Goal: Task Accomplishment & Management: Manage account settings

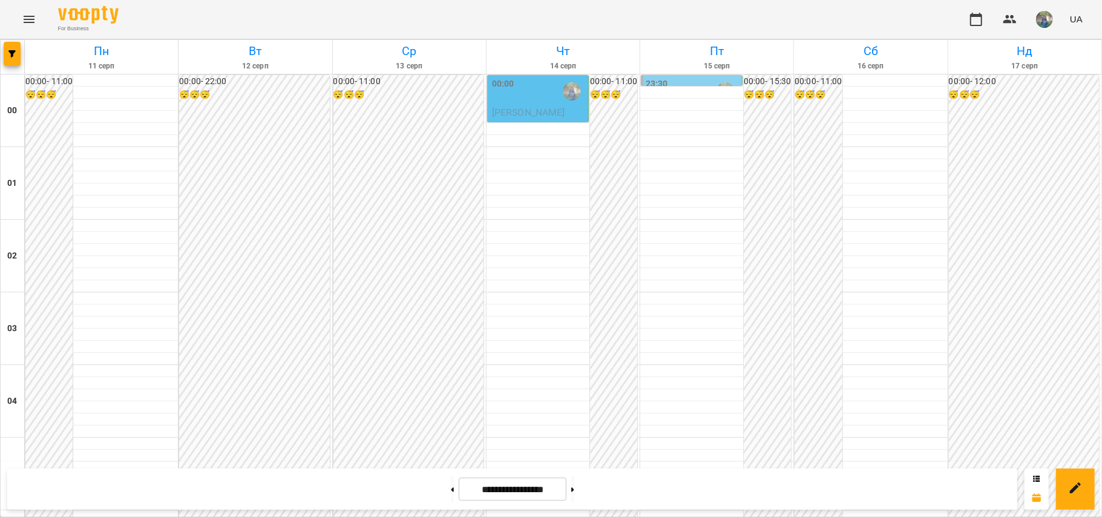
scroll to position [870, 0]
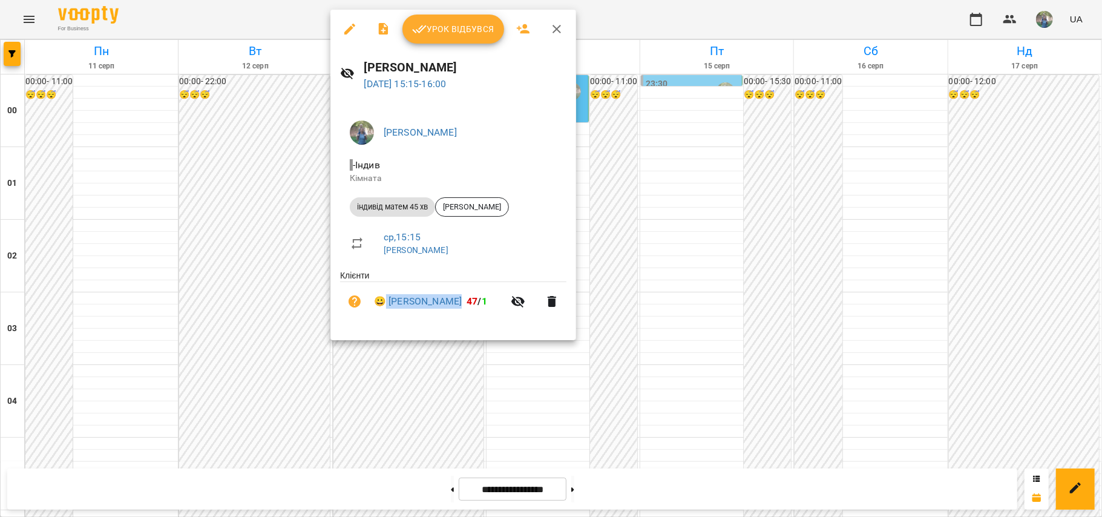
drag, startPoint x: 386, startPoint y: 290, endPoint x: 451, endPoint y: 301, distance: 66.2
click at [451, 301] on li "😀 [PERSON_NAME] 47 / 1" at bounding box center [453, 301] width 226 height 39
copy link "[PERSON_NAME]"
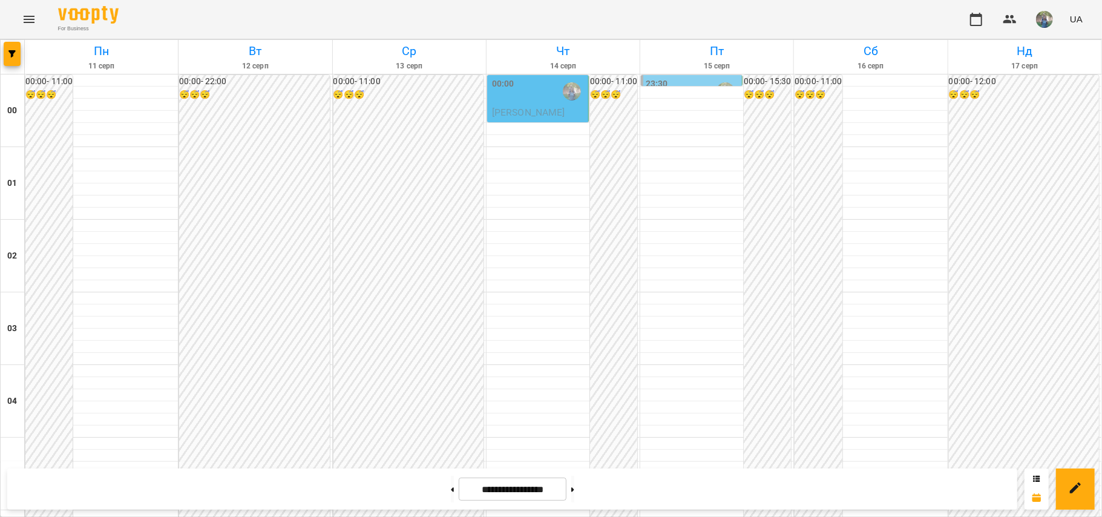
scroll to position [968, 0]
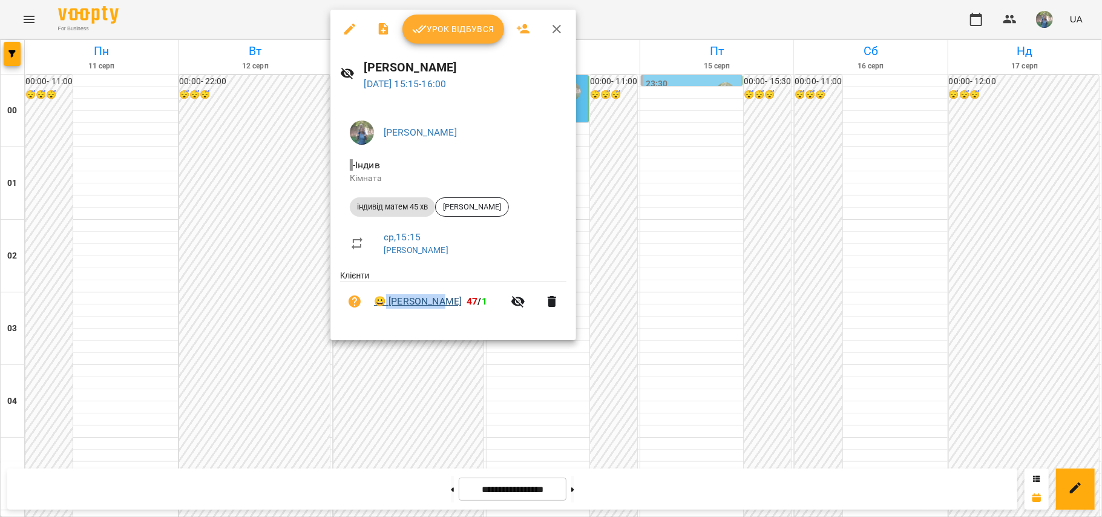
drag, startPoint x: 386, startPoint y: 290, endPoint x: 446, endPoint y: 298, distance: 60.4
click at [446, 298] on li "😀 [PERSON_NAME] 47 / 1" at bounding box center [453, 301] width 226 height 39
click at [393, 287] on li "😀 [PERSON_NAME] 47 / 1" at bounding box center [453, 301] width 226 height 39
click at [410, 326] on ul "Клієнти 😀 [PERSON_NAME] 47 / 1" at bounding box center [453, 297] width 226 height 56
drag, startPoint x: 386, startPoint y: 288, endPoint x: 451, endPoint y: 310, distance: 68.3
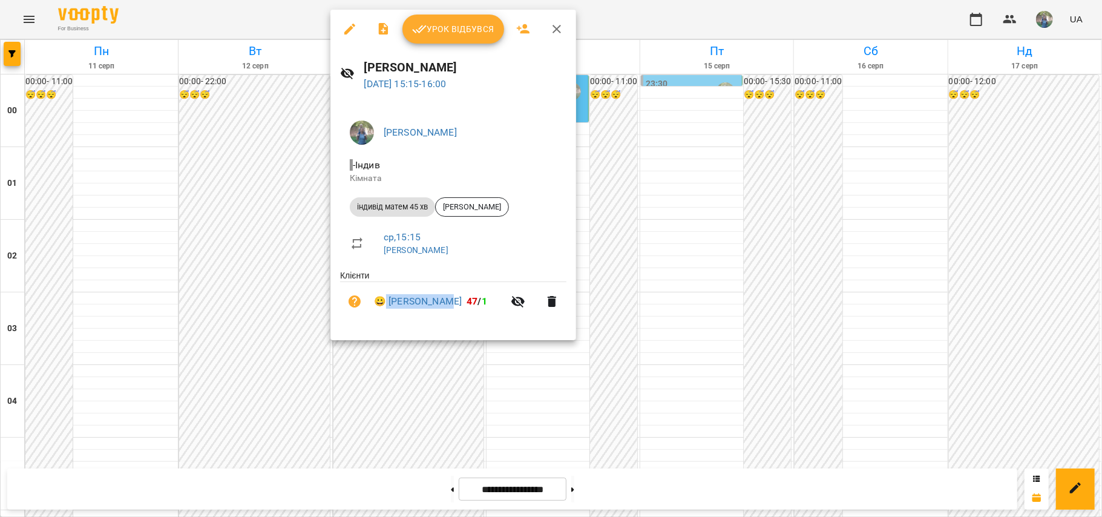
click at [451, 310] on li "😀 [PERSON_NAME] 47 / 1" at bounding box center [453, 301] width 226 height 39
copy link "[PERSON_NAME]"
click at [431, 30] on span "Урок відбувся" at bounding box center [453, 29] width 82 height 15
